Goal: Task Accomplishment & Management: Use online tool/utility

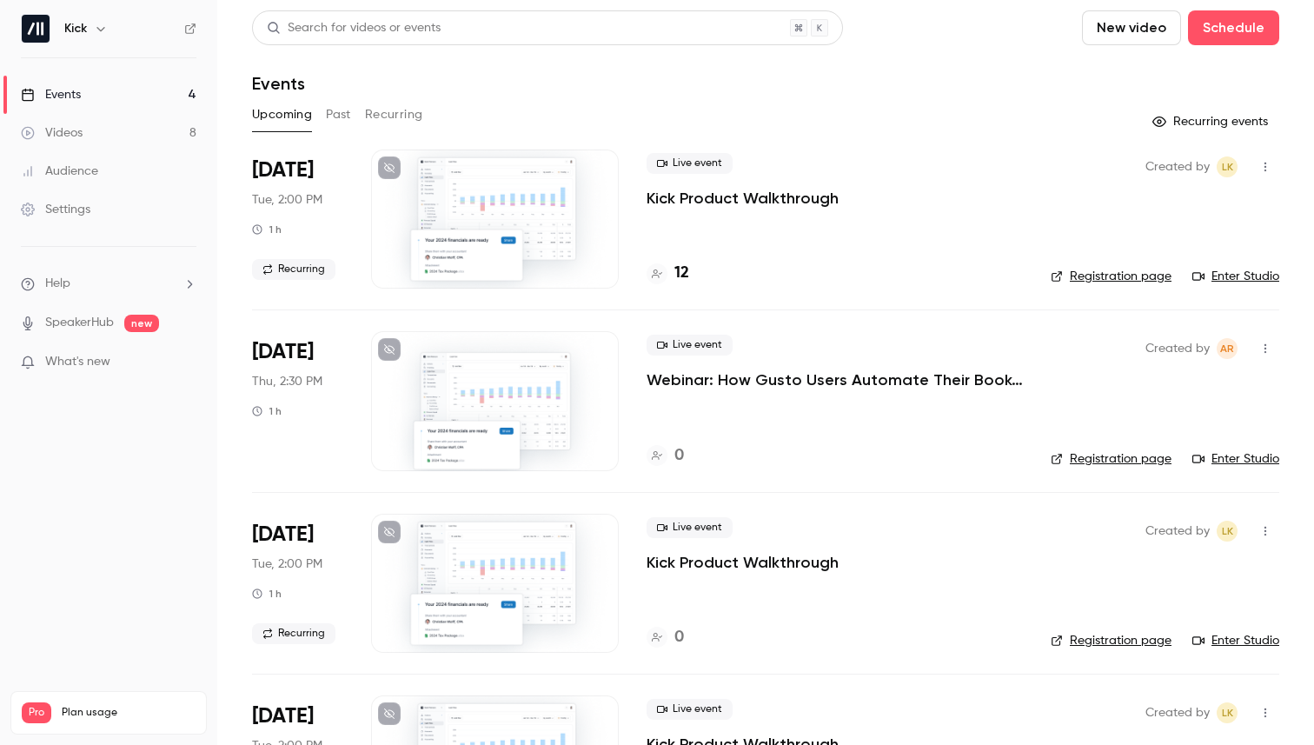
click at [348, 112] on button "Past" at bounding box center [338, 115] width 25 height 28
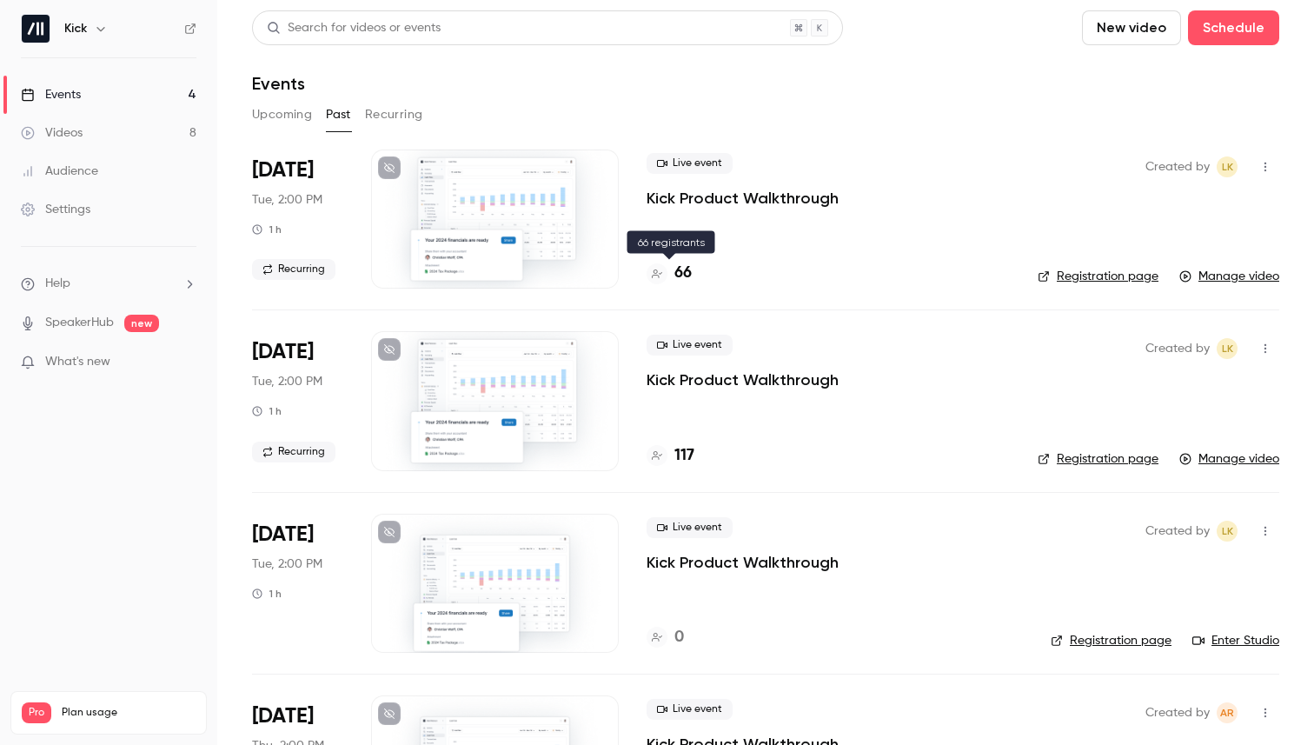
click at [688, 271] on h4 "66" at bounding box center [683, 273] width 17 height 23
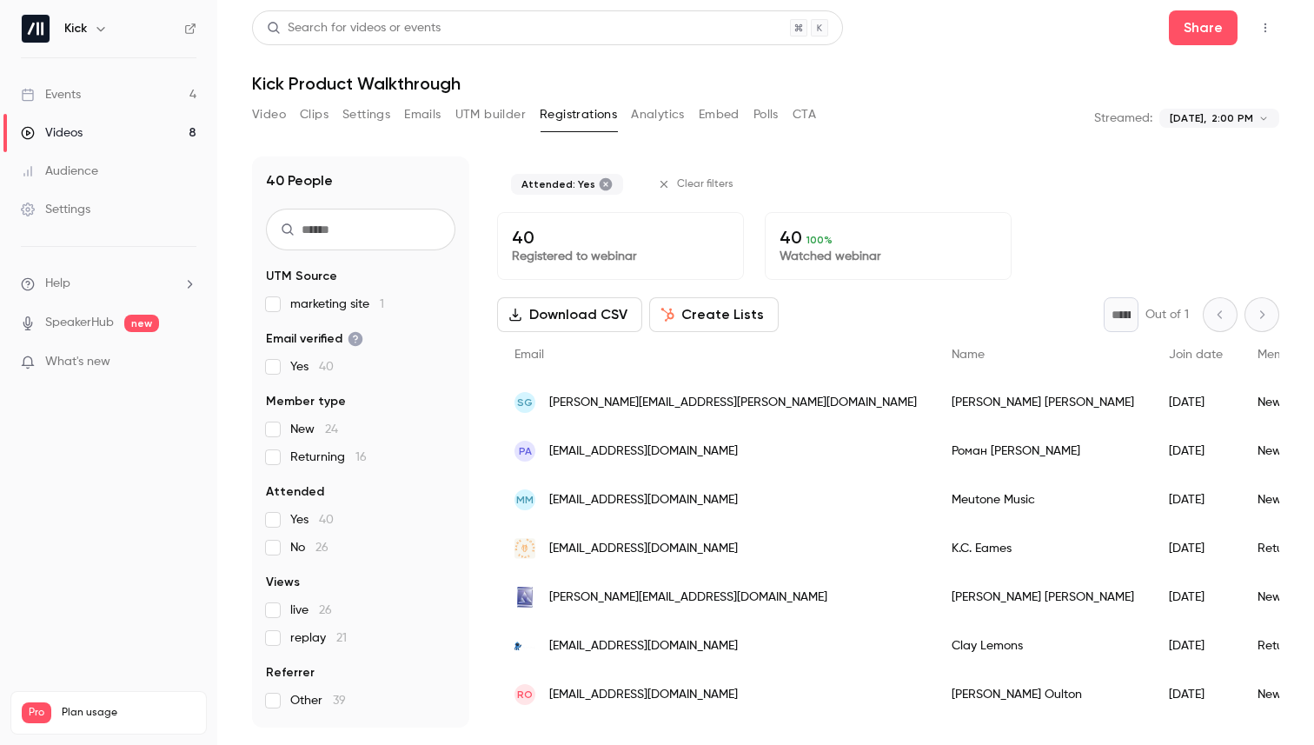
click at [678, 316] on button "Create Lists" at bounding box center [714, 314] width 130 height 35
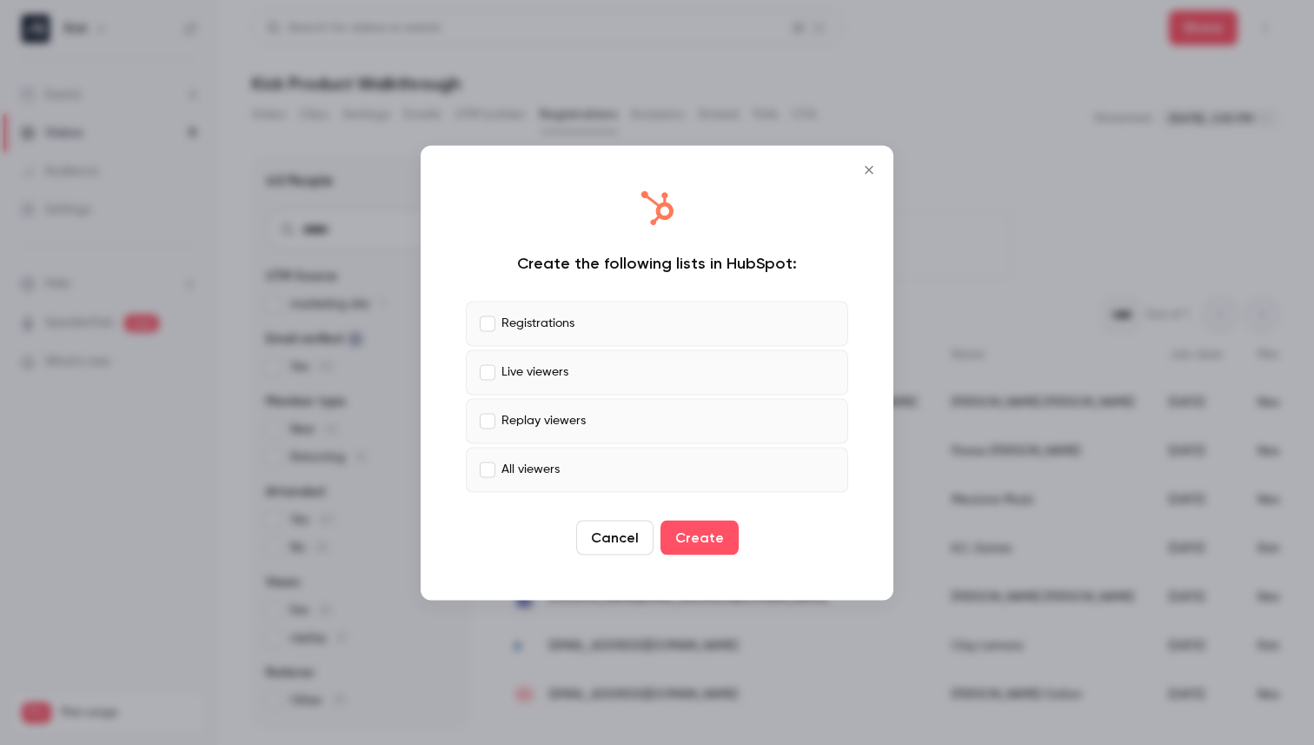
click at [695, 326] on label "Registrations" at bounding box center [657, 323] width 383 height 45
click at [874, 168] on icon "Close" at bounding box center [869, 170] width 21 height 14
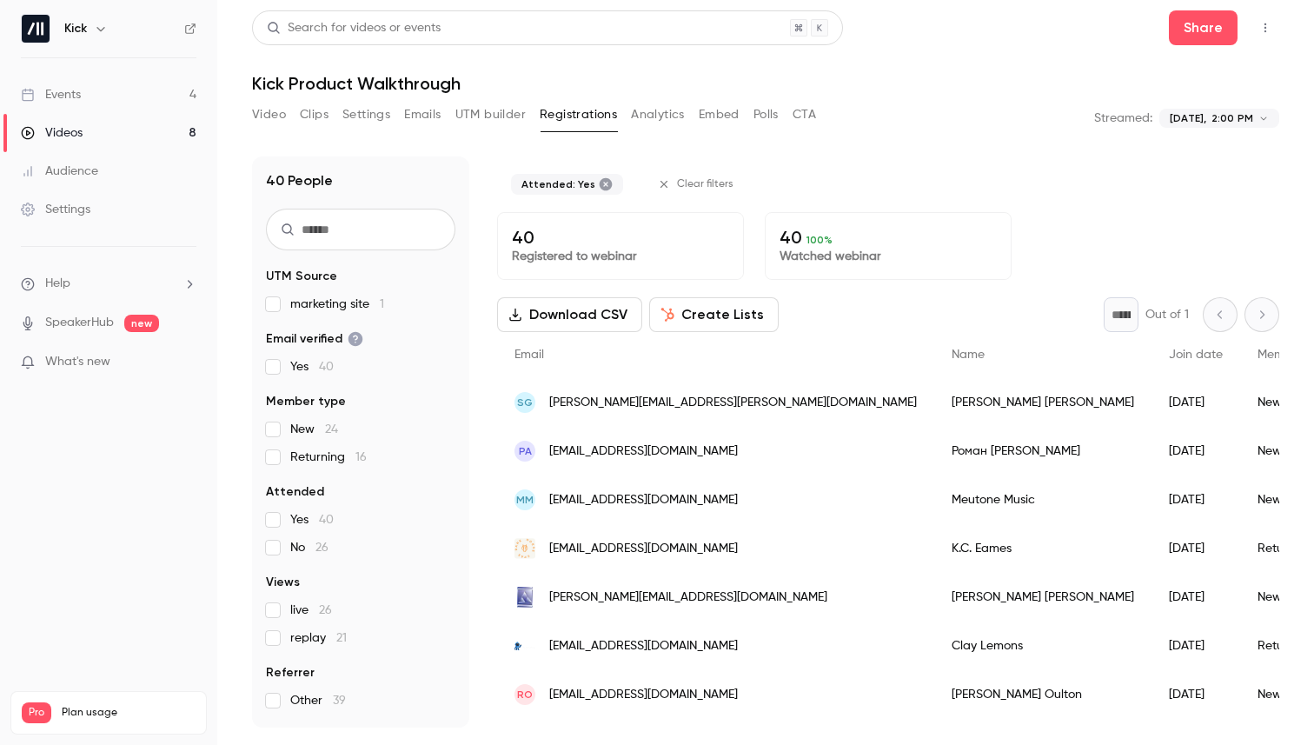
click at [742, 318] on button "Create Lists" at bounding box center [714, 314] width 130 height 35
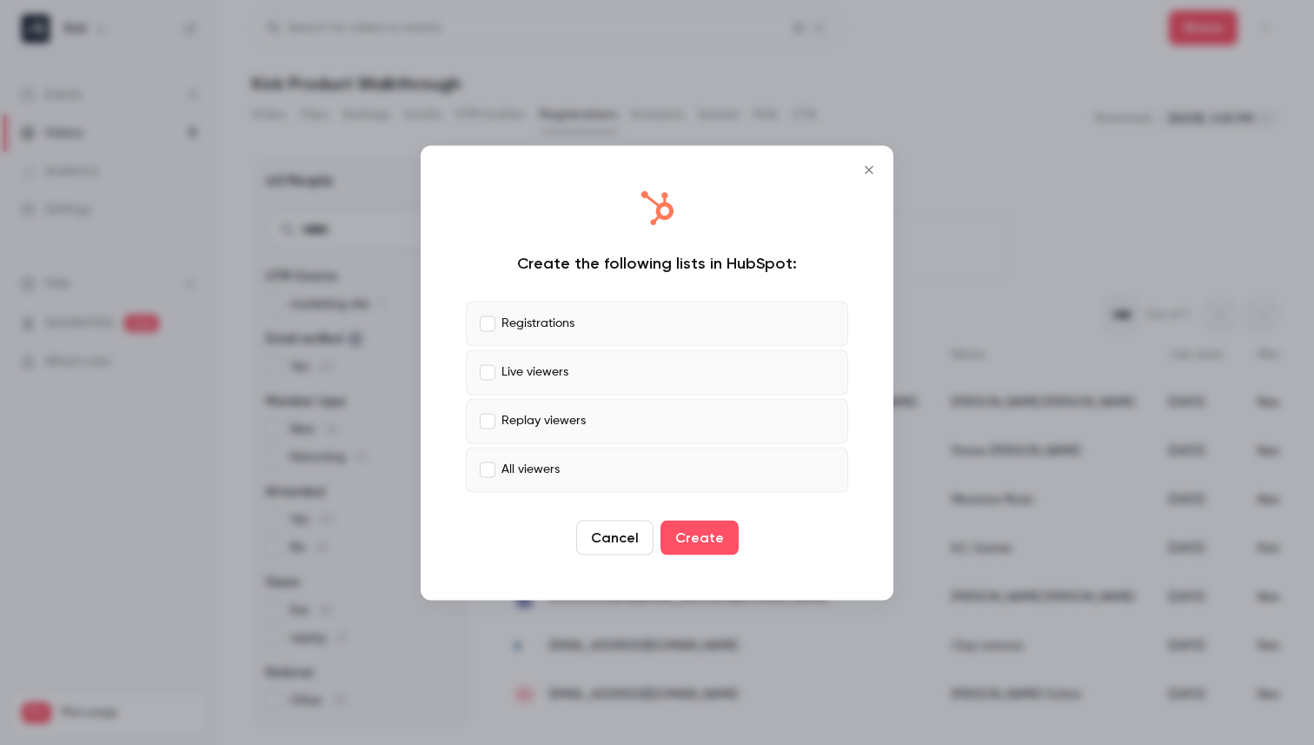
click at [875, 173] on icon "Close" at bounding box center [869, 170] width 21 height 14
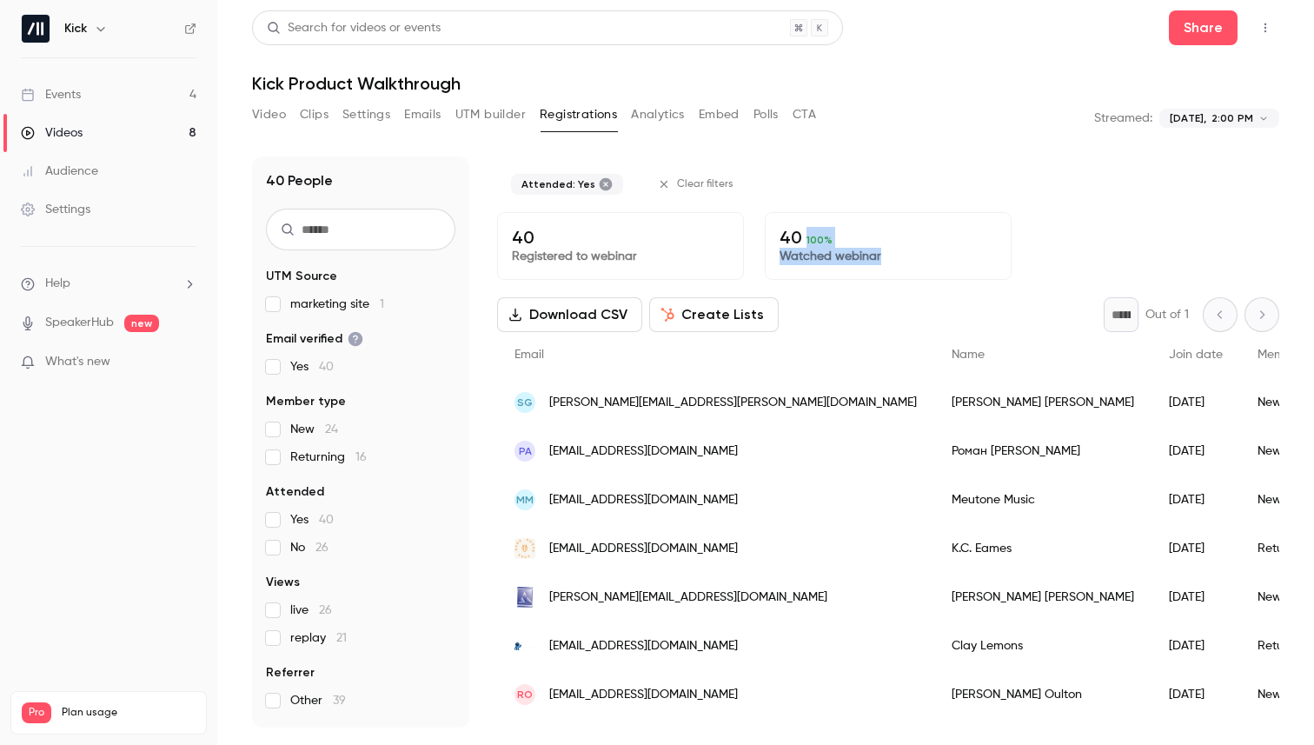
drag, startPoint x: 806, startPoint y: 245, endPoint x: 888, endPoint y: 251, distance: 81.9
click at [888, 251] on div "40 100 % Watched webinar" at bounding box center [888, 246] width 247 height 68
click at [888, 251] on p "Watched webinar" at bounding box center [888, 256] width 217 height 17
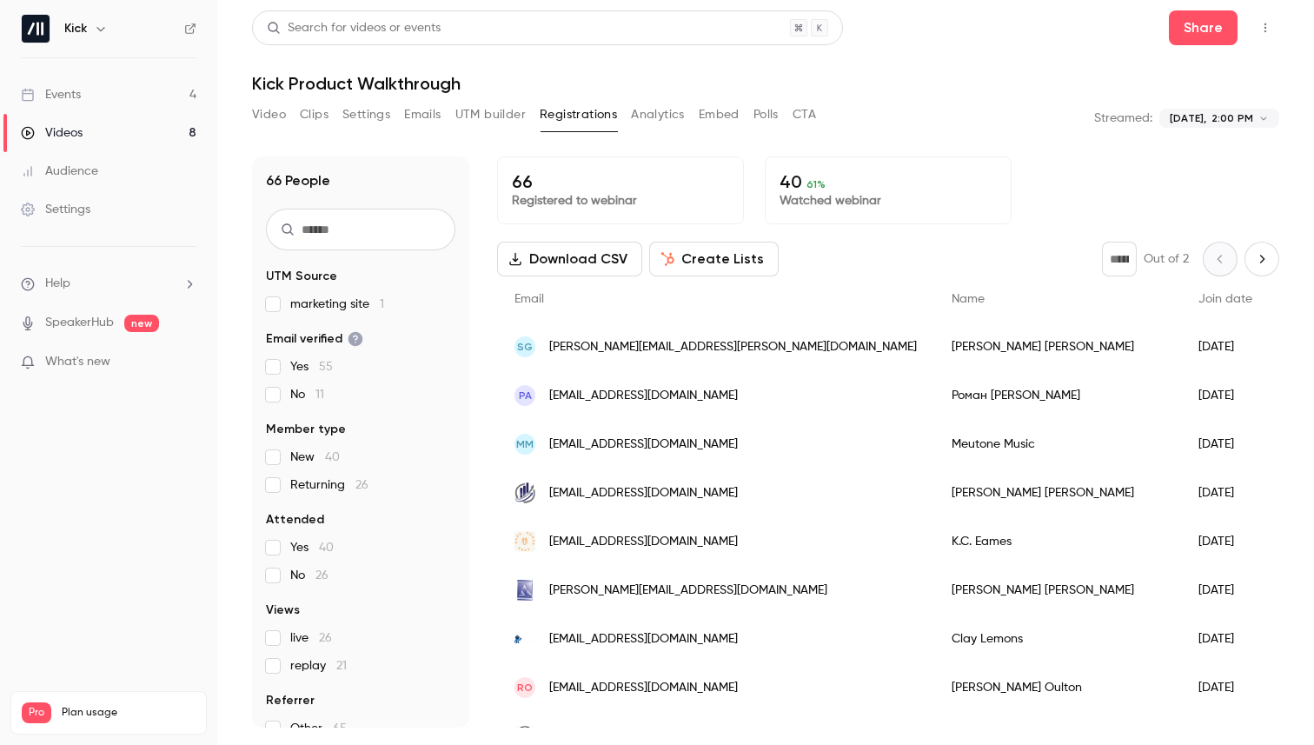
click at [702, 268] on button "Create Lists" at bounding box center [714, 259] width 130 height 35
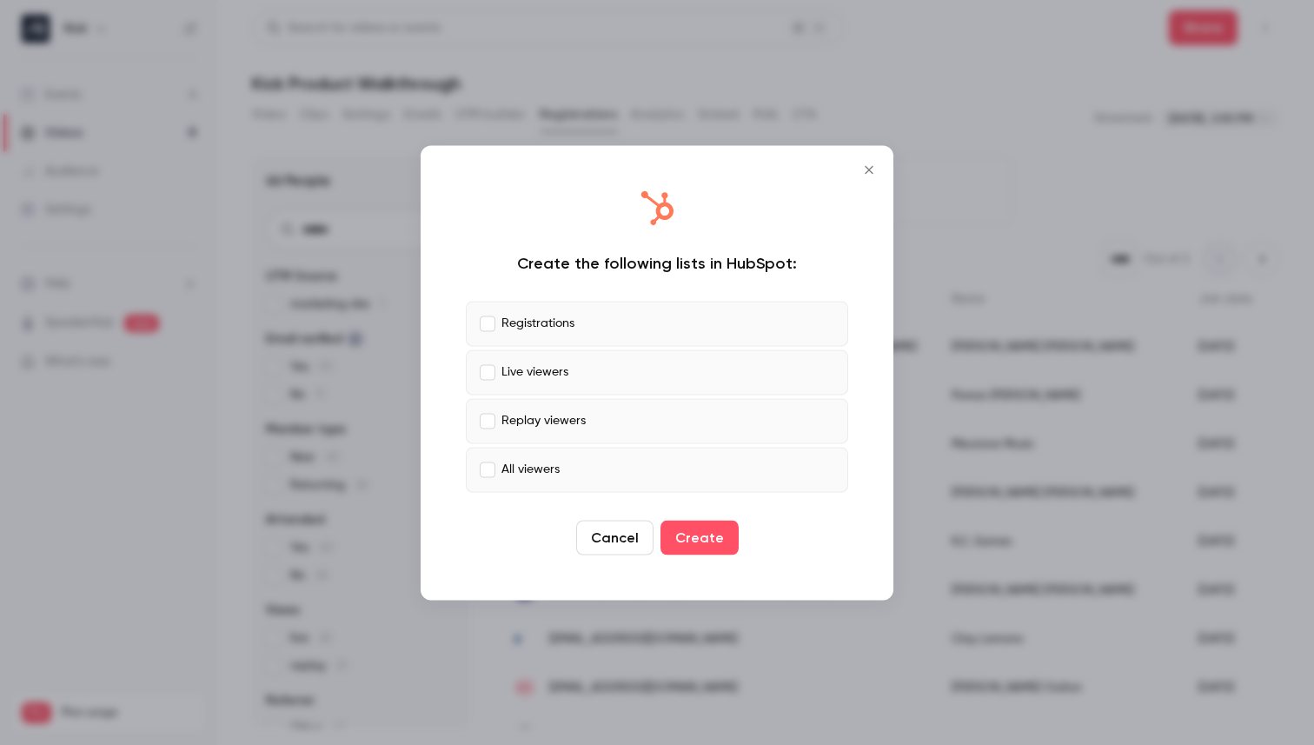
click at [631, 329] on label "Registrations" at bounding box center [657, 323] width 383 height 45
click at [591, 424] on label "Replay viewers" at bounding box center [657, 420] width 383 height 45
click at [591, 368] on label "Live viewers" at bounding box center [657, 371] width 383 height 45
click at [709, 544] on button "Create" at bounding box center [700, 537] width 78 height 35
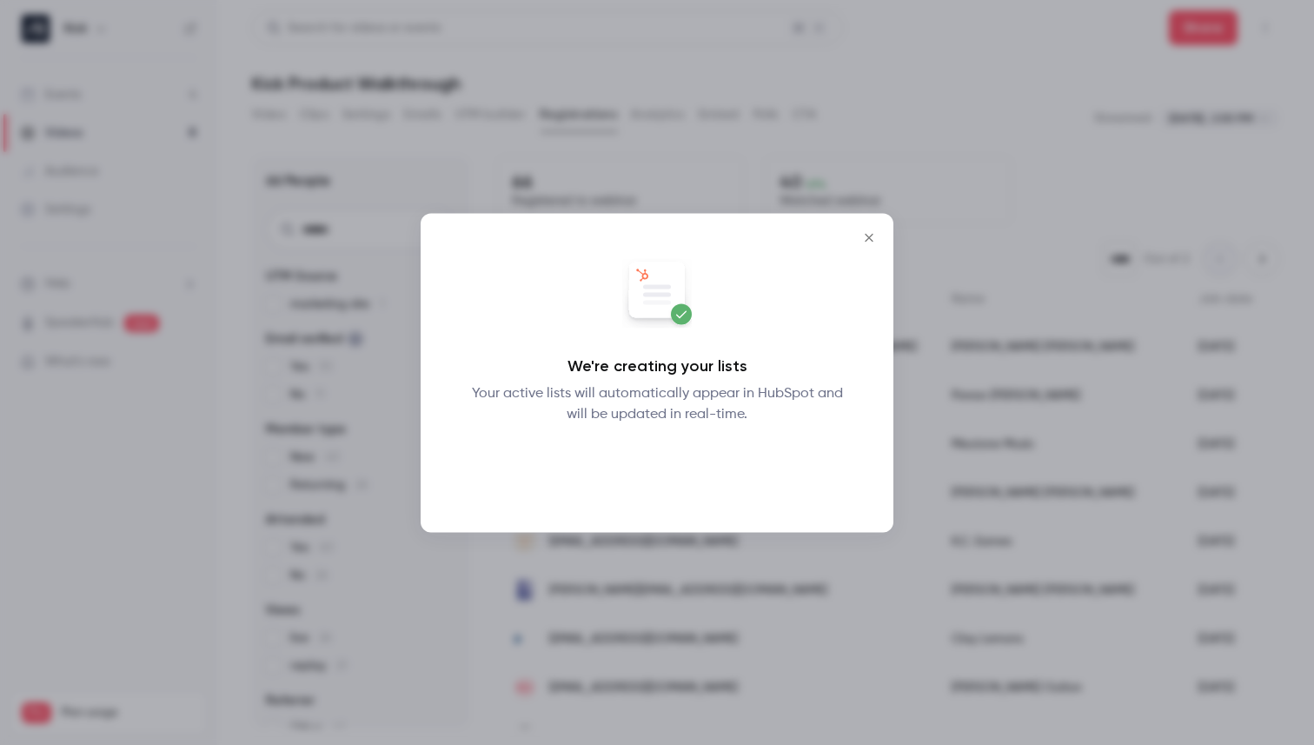
click at [666, 480] on button "Okay" at bounding box center [657, 469] width 63 height 35
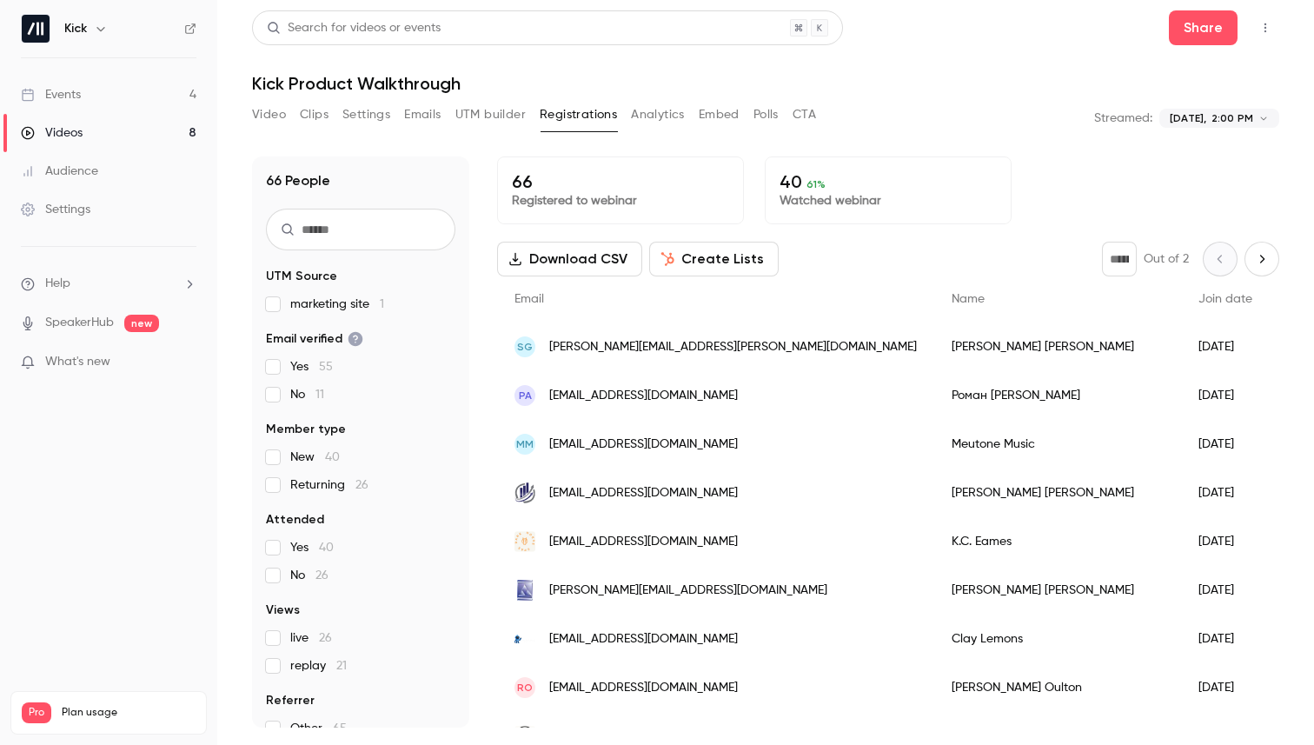
click at [620, 258] on button "Download CSV" at bounding box center [569, 259] width 145 height 35
click at [1062, 170] on div "66 Registered to webinar 40 61 % Watched webinar" at bounding box center [888, 190] width 782 height 68
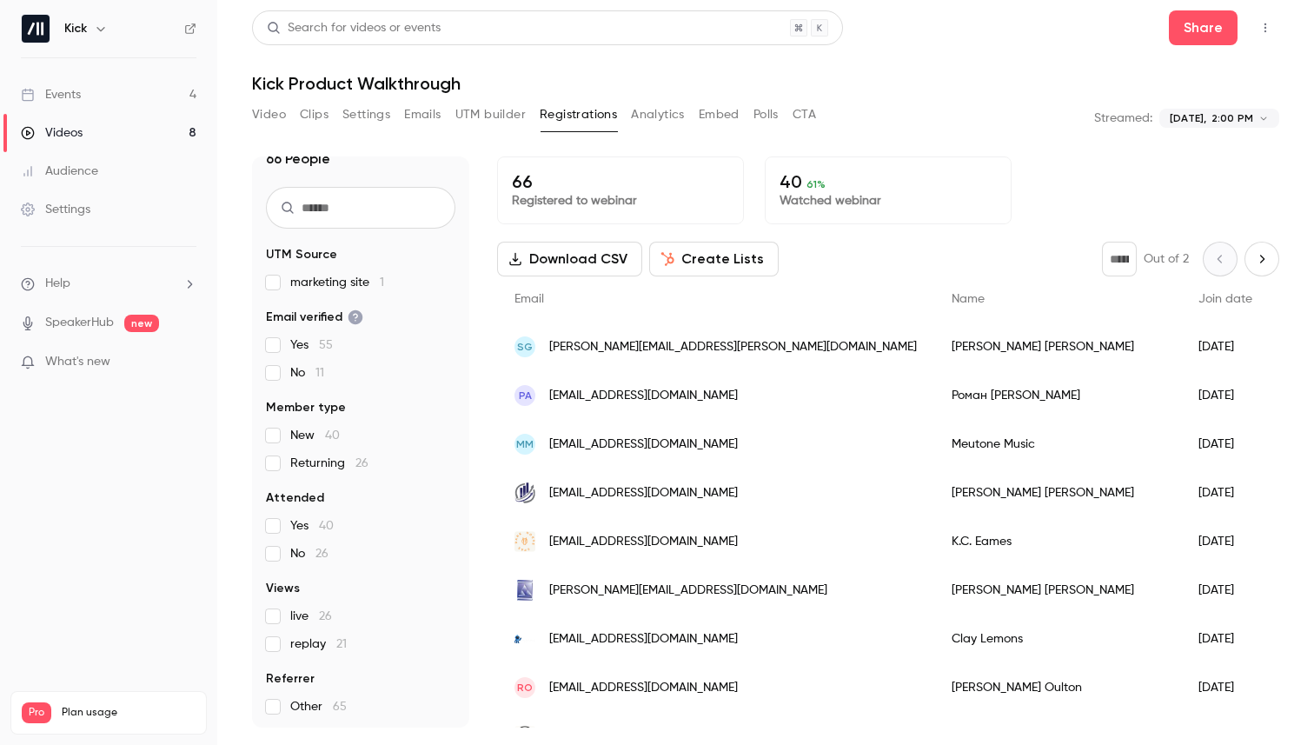
scroll to position [23, 0]
click at [283, 527] on label "Yes 40" at bounding box center [361, 524] width 190 height 17
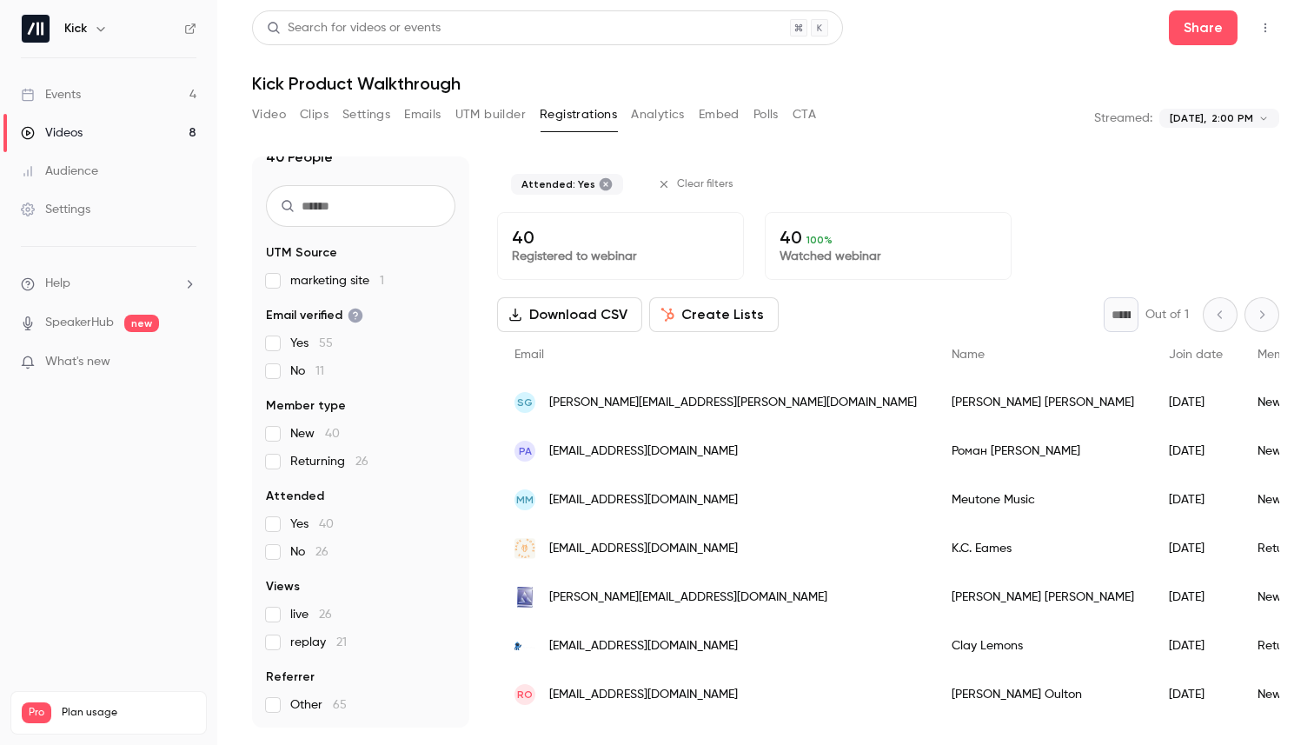
scroll to position [0, 0]
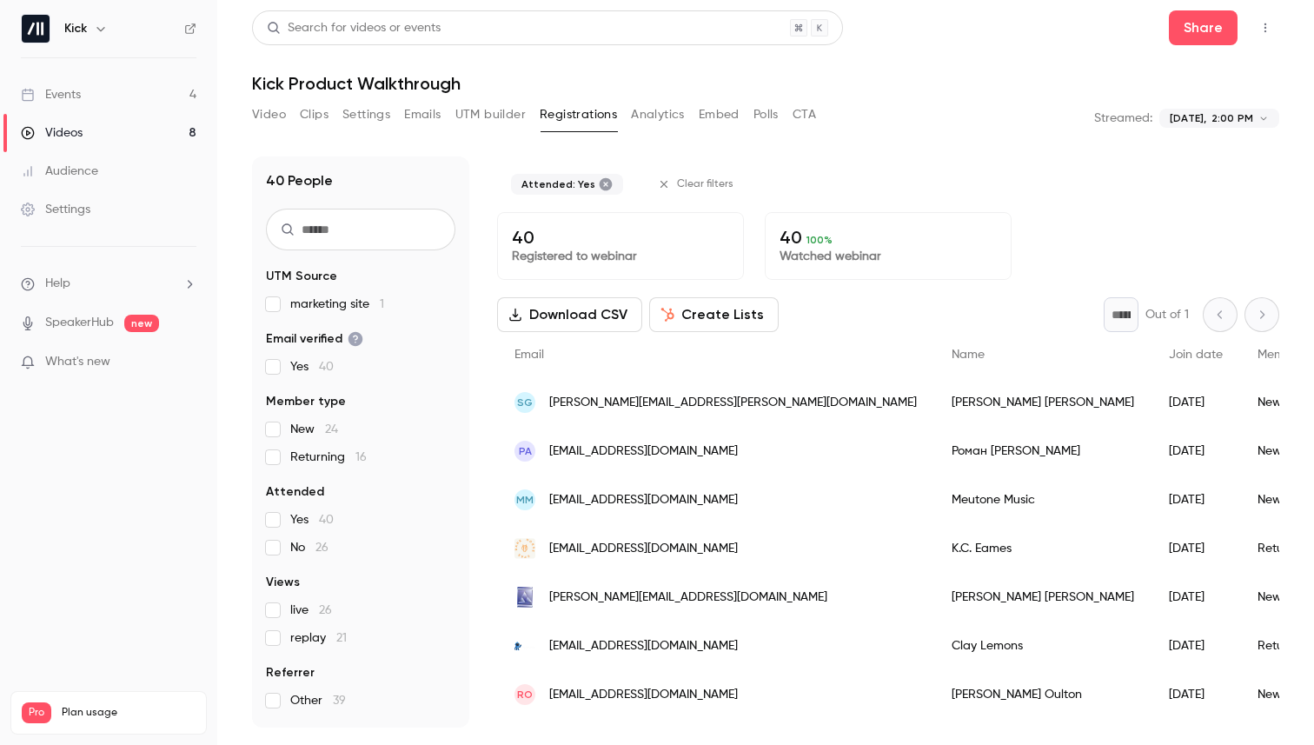
click at [610, 312] on button "Download CSV" at bounding box center [569, 314] width 145 height 35
click at [622, 316] on button "Download CSV" at bounding box center [569, 314] width 145 height 35
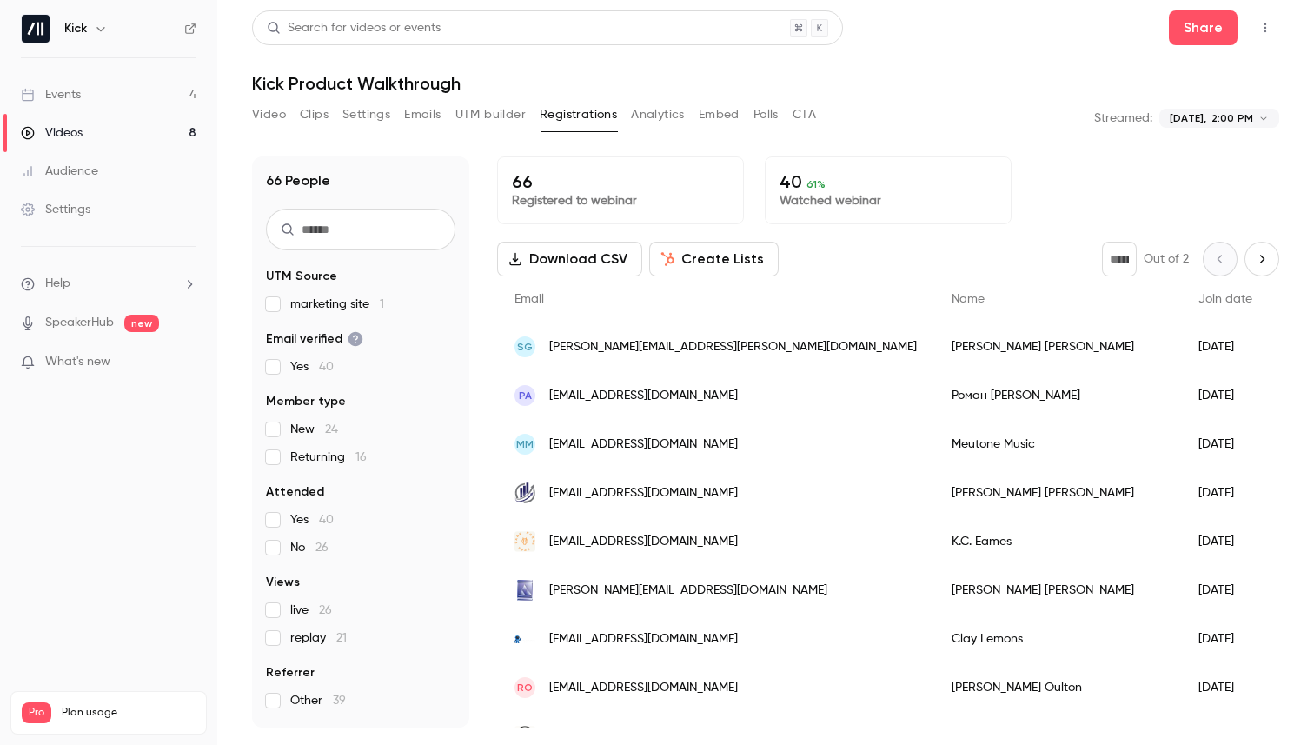
click at [270, 555] on label "No 26" at bounding box center [361, 547] width 190 height 17
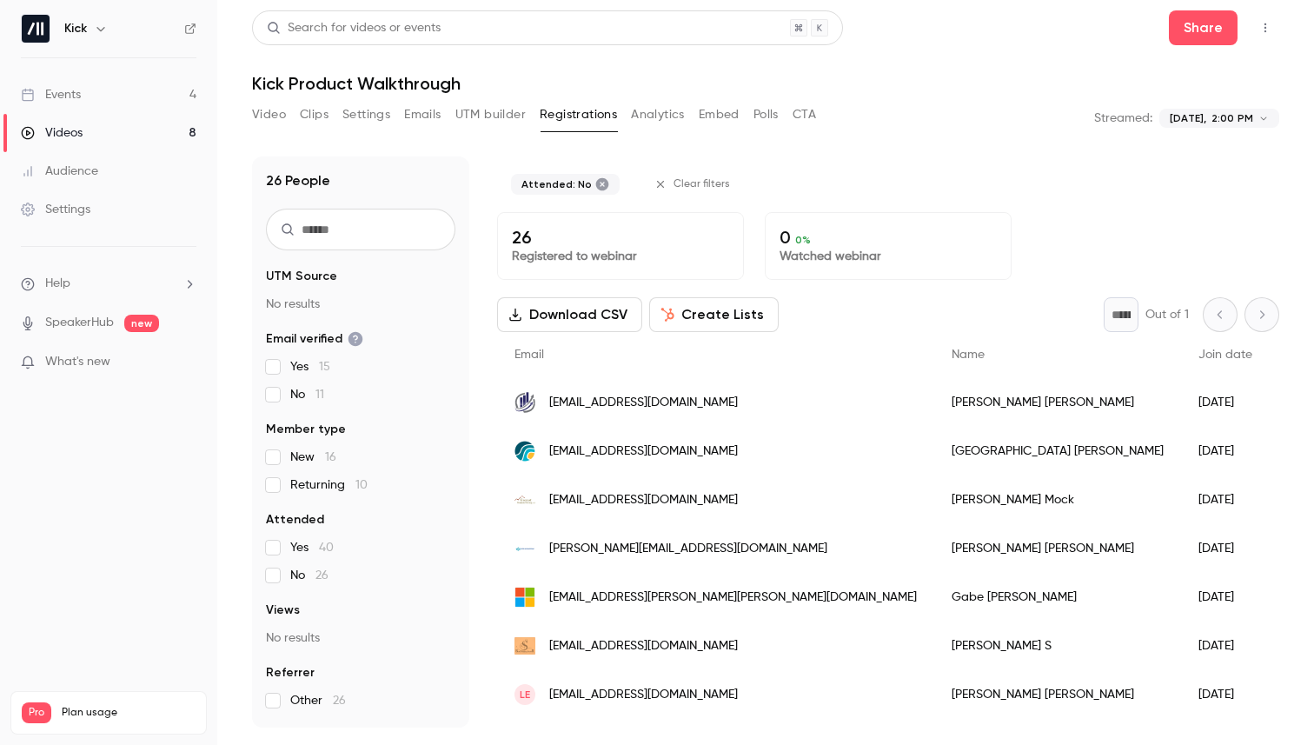
click at [589, 316] on button "Download CSV" at bounding box center [569, 314] width 145 height 35
click at [500, 116] on button "UTM builder" at bounding box center [491, 115] width 70 height 28
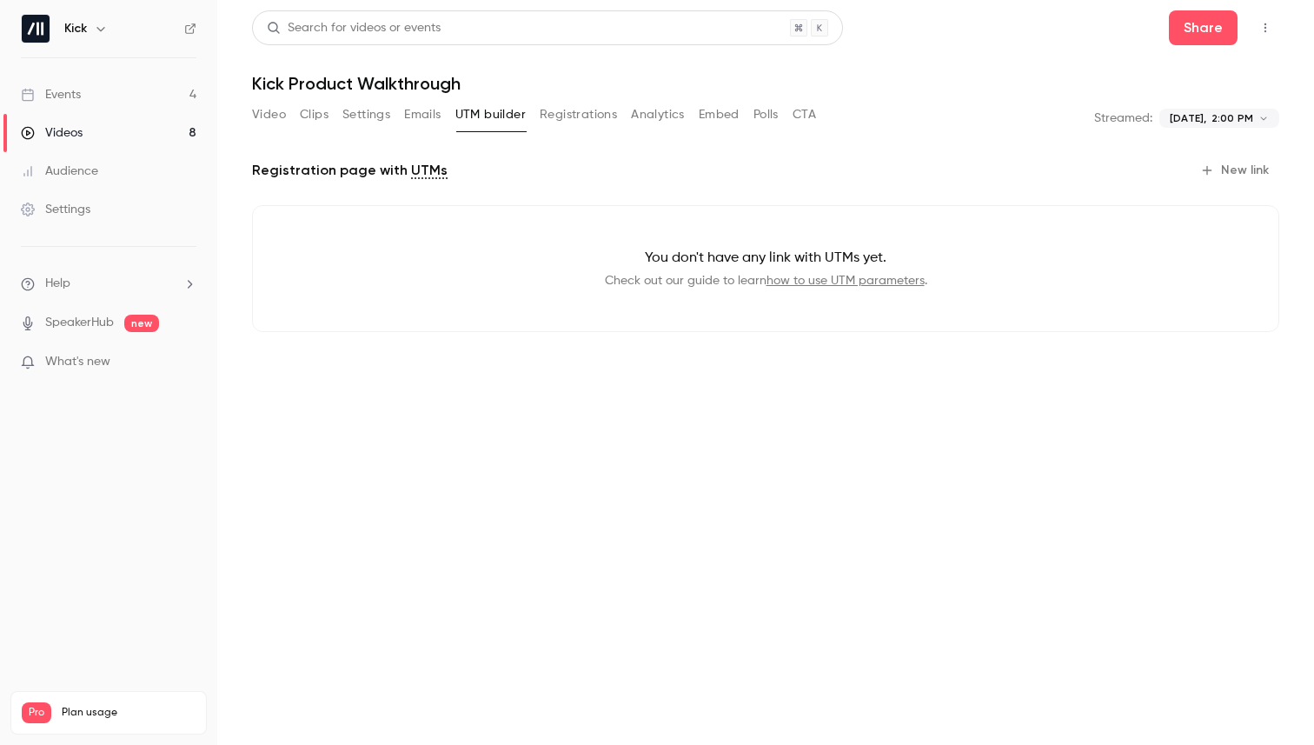
click at [263, 114] on button "Video" at bounding box center [269, 115] width 34 height 28
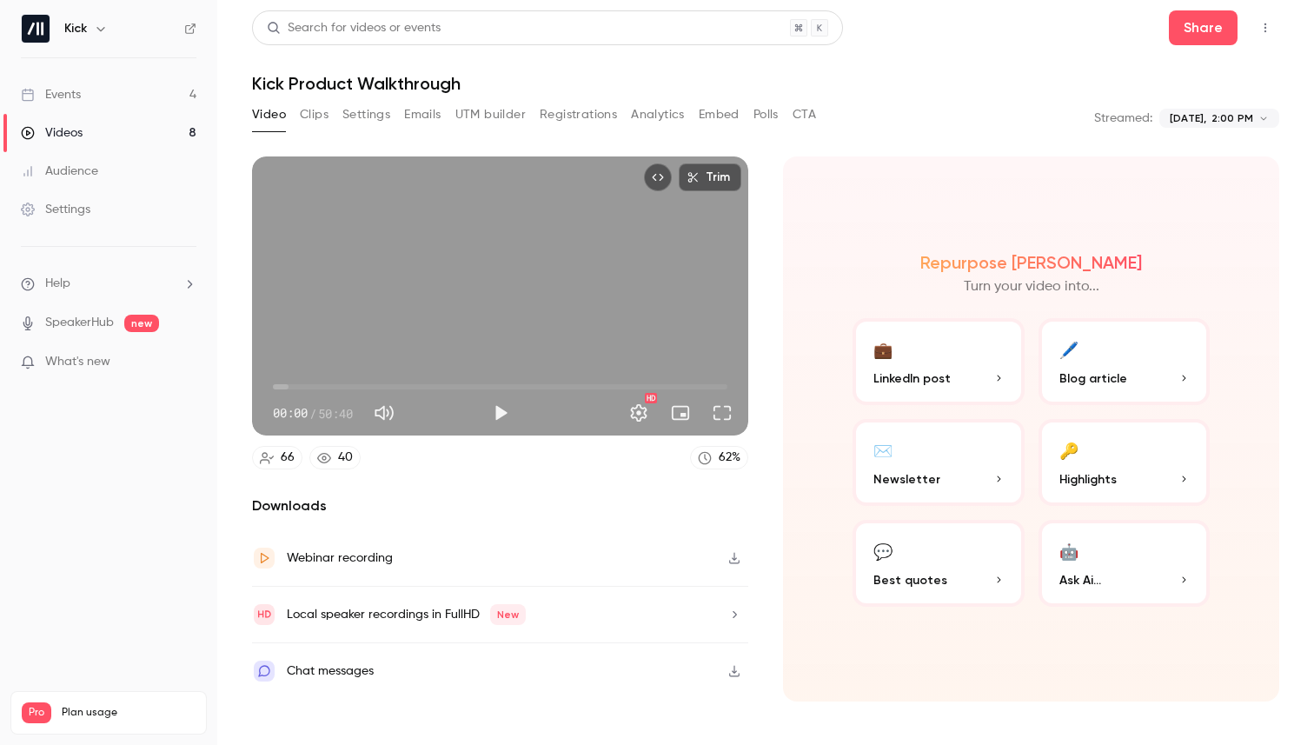
click at [498, 109] on button "UTM builder" at bounding box center [491, 115] width 70 height 28
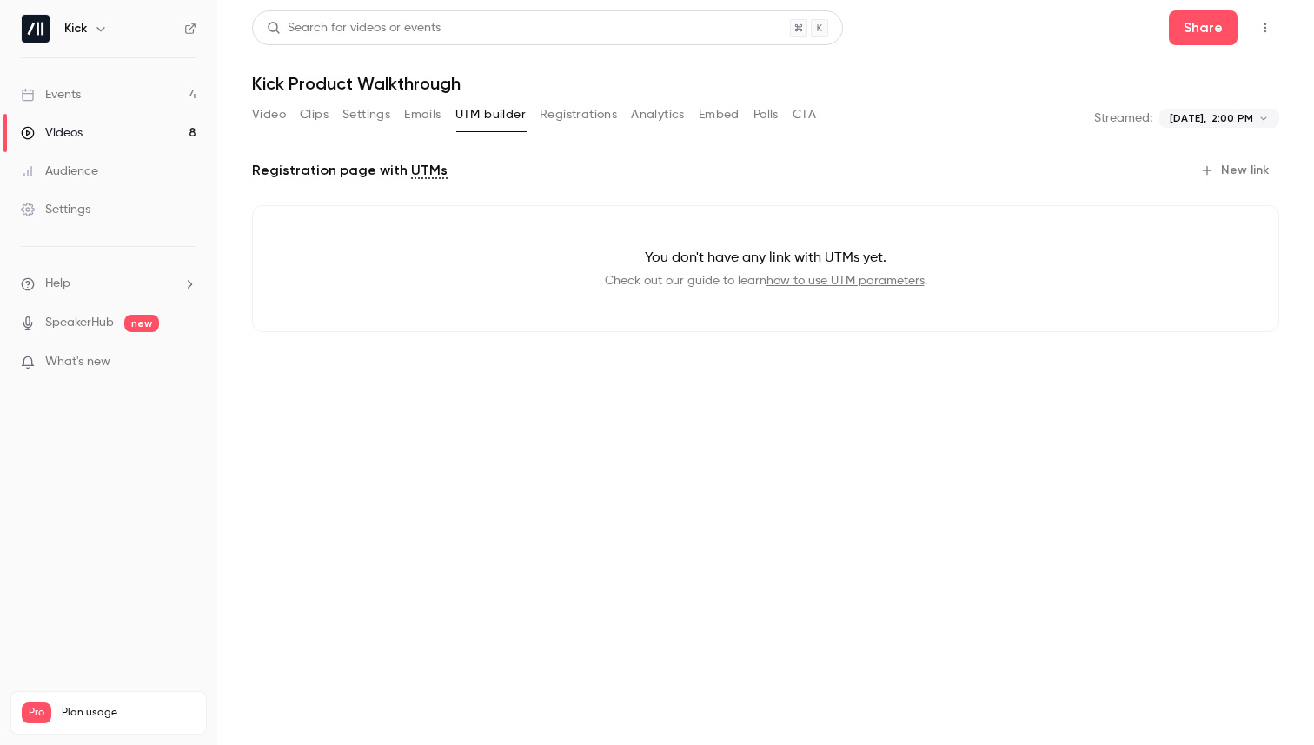
click at [1243, 178] on button "New link" at bounding box center [1237, 170] width 86 height 28
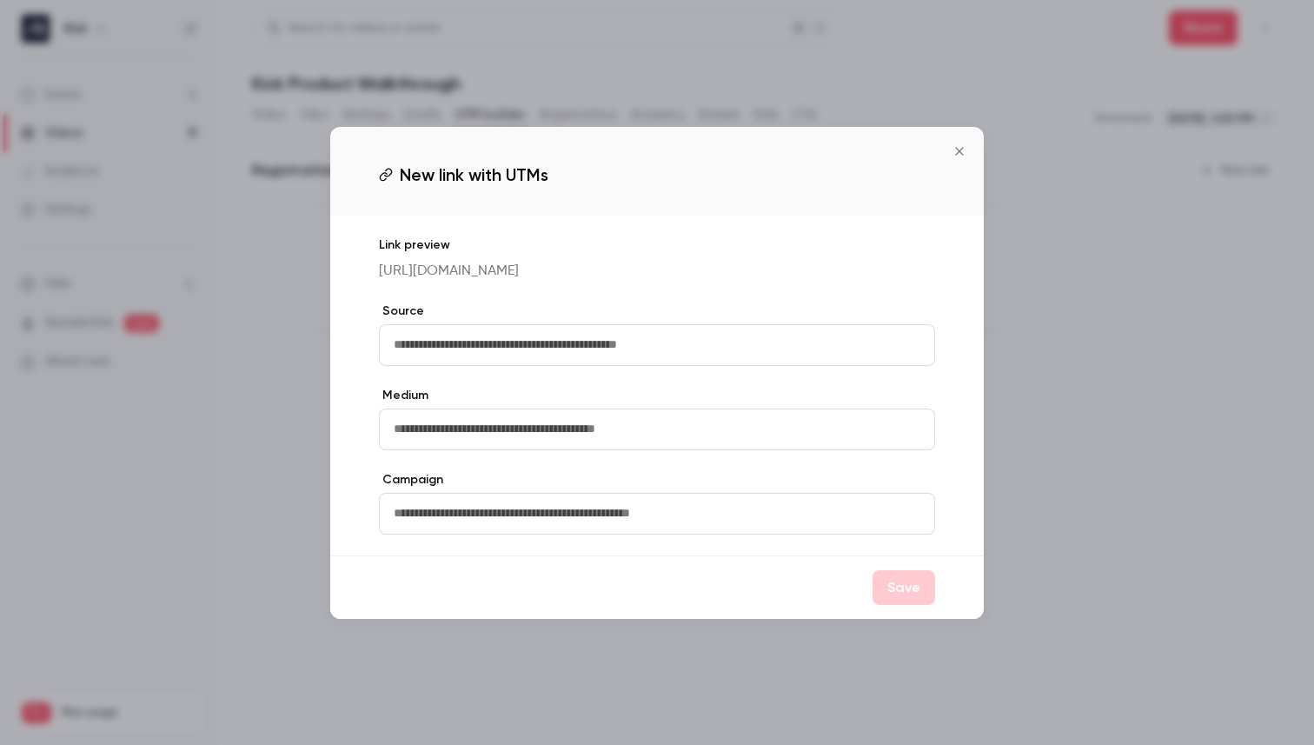
click at [605, 341] on input "text" at bounding box center [657, 345] width 556 height 42
type input "**********"
click at [901, 595] on button "Save" at bounding box center [904, 587] width 63 height 35
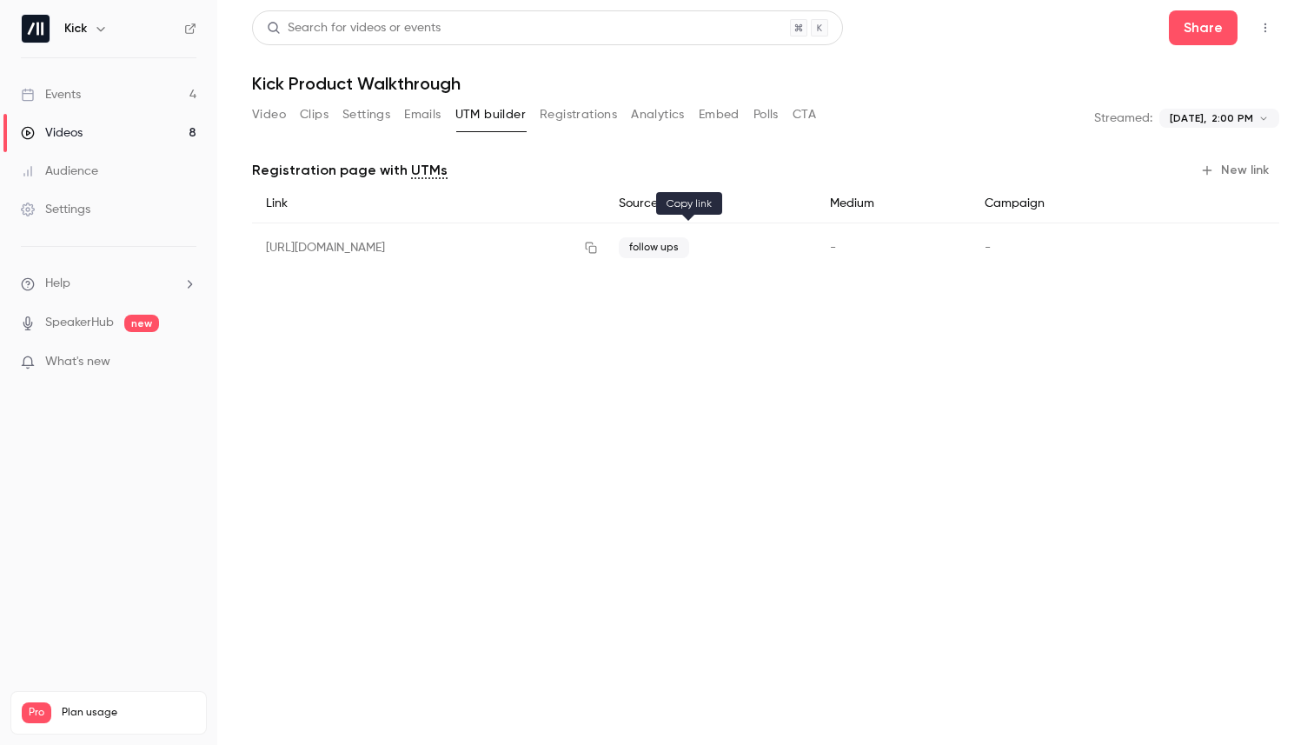
click at [598, 247] on icon "button" at bounding box center [591, 248] width 14 height 12
click at [278, 121] on button "Video" at bounding box center [269, 115] width 34 height 28
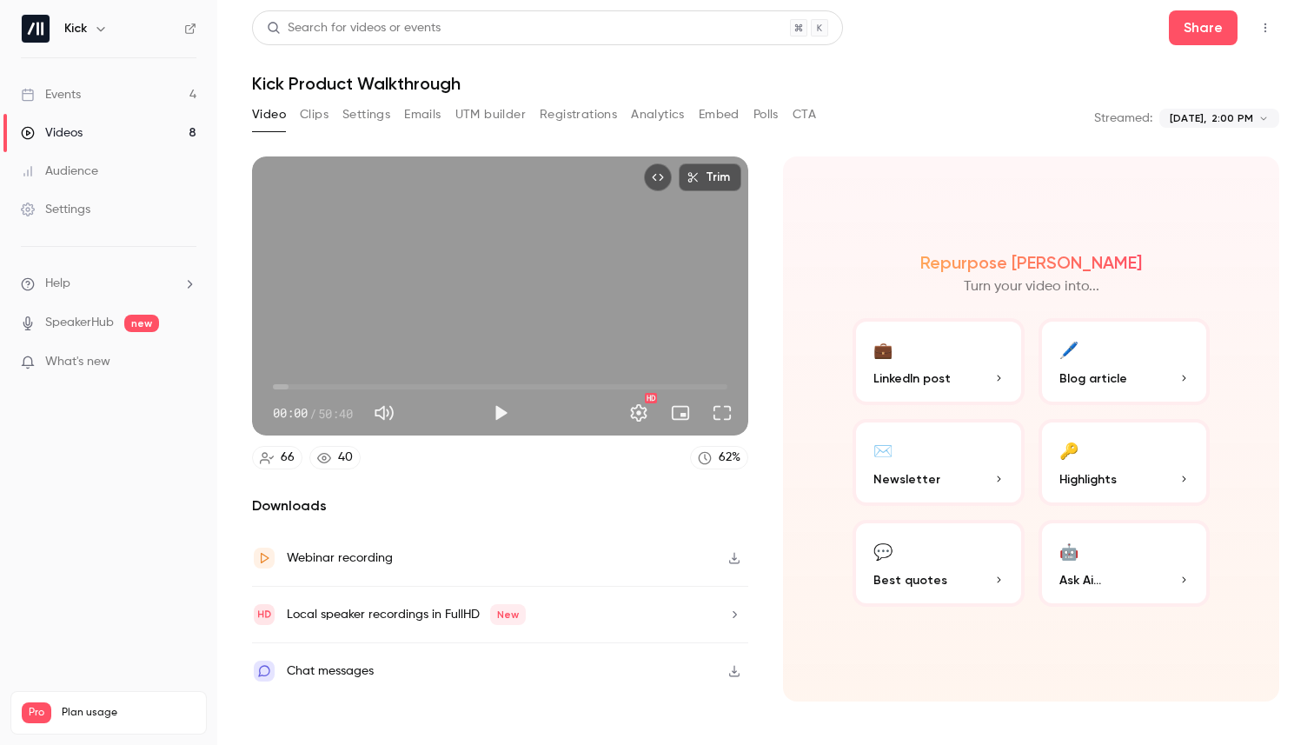
click at [610, 106] on button "Registrations" at bounding box center [578, 115] width 77 height 28
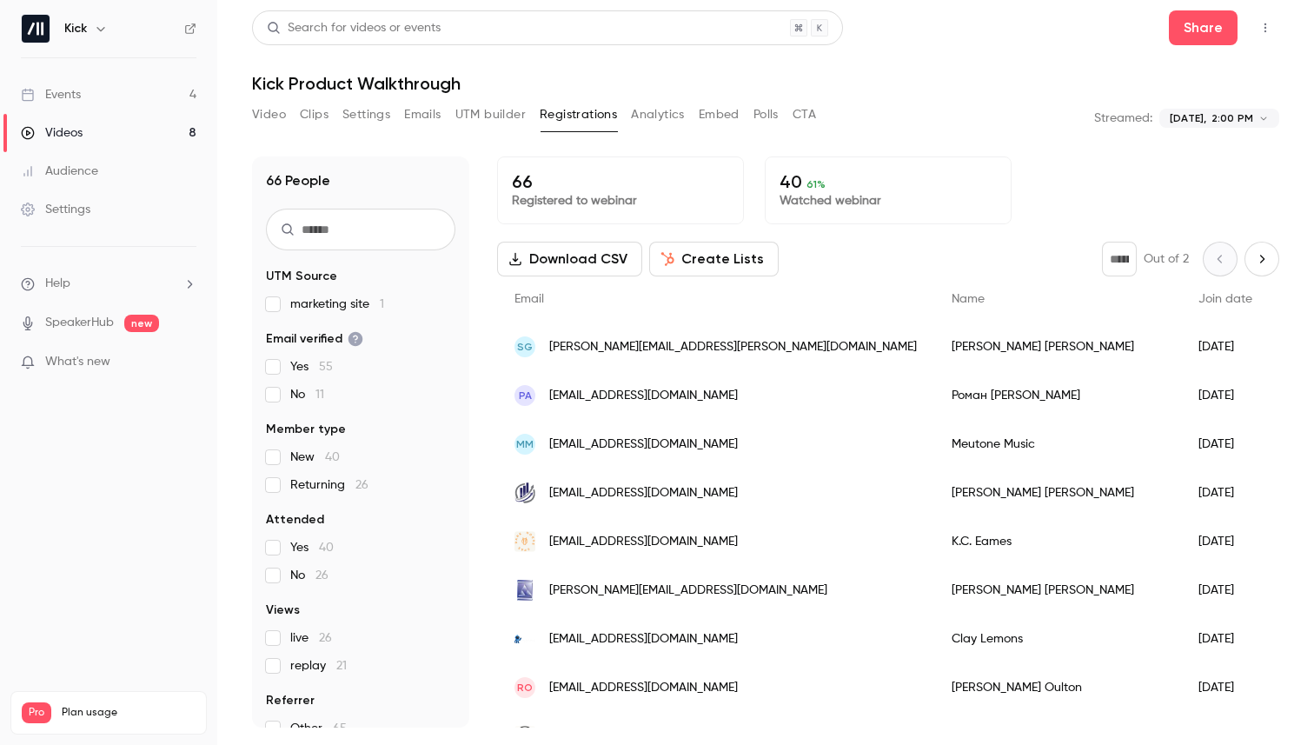
click at [470, 118] on button "UTM builder" at bounding box center [491, 115] width 70 height 28
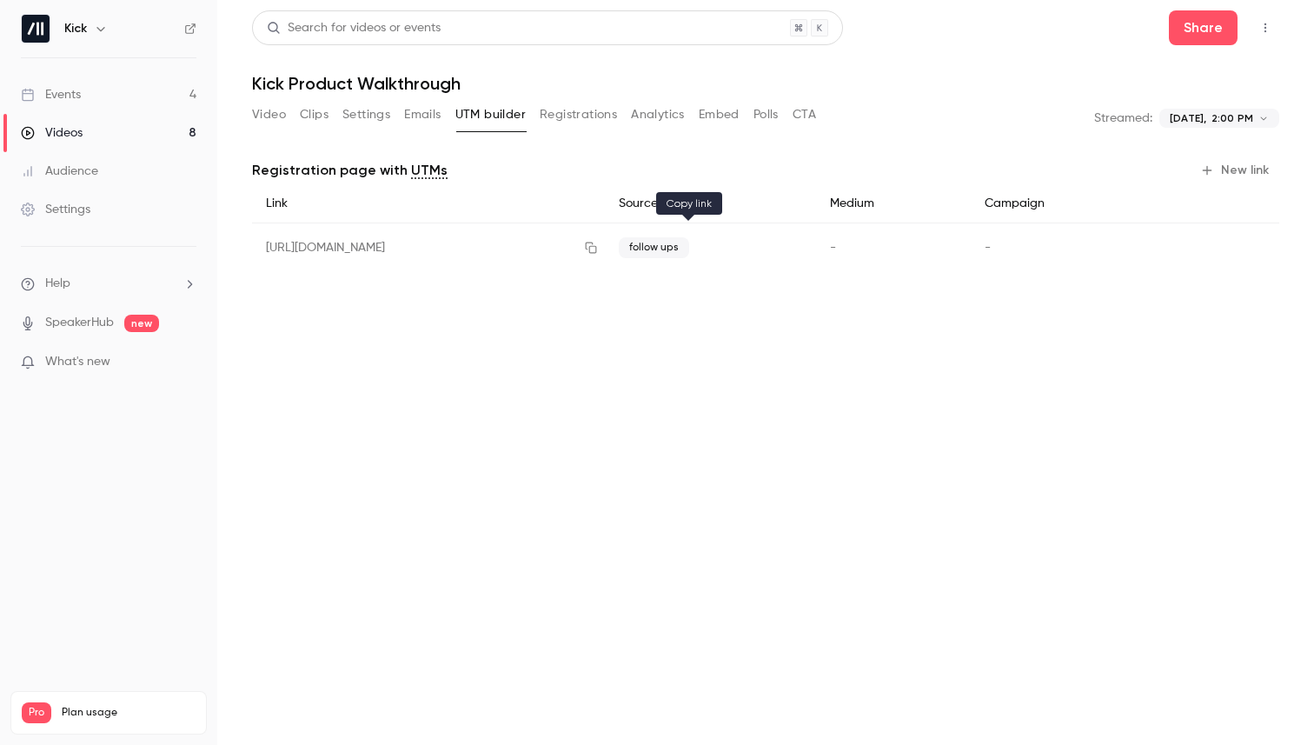
click at [598, 251] on icon "button" at bounding box center [591, 248] width 14 height 12
click at [598, 244] on icon "button" at bounding box center [591, 248] width 14 height 12
